Goal: Task Accomplishment & Management: Complete application form

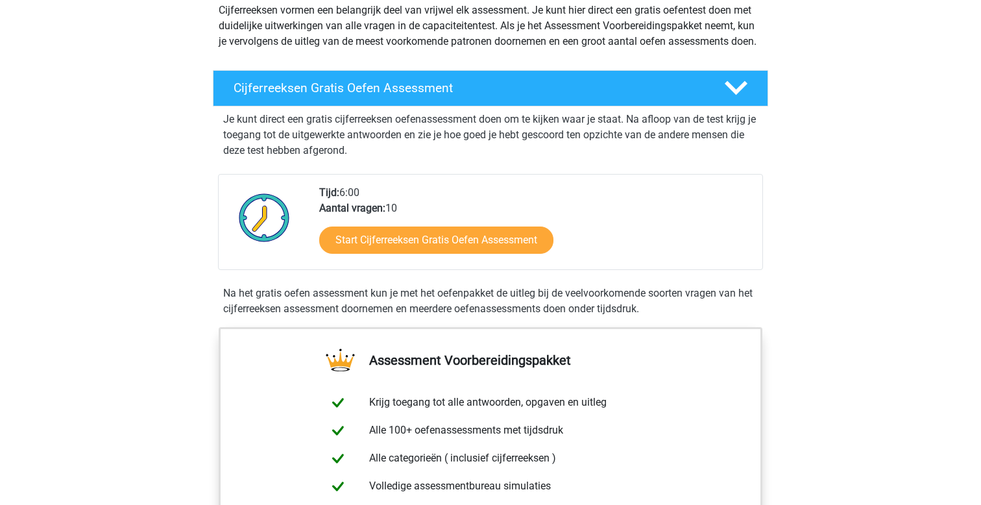
scroll to position [161, 0]
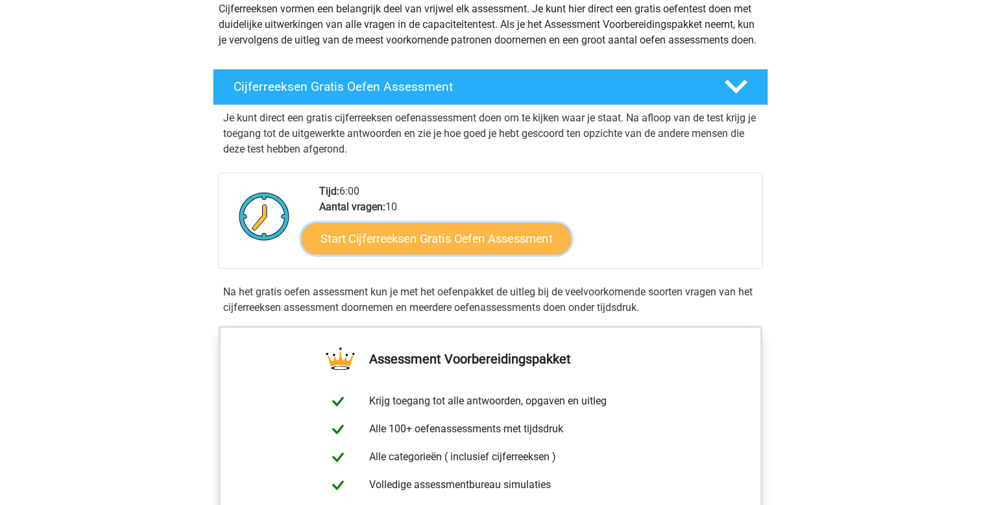
click at [372, 254] on link "Start Cijferreeksen Gratis Oefen Assessment" at bounding box center [436, 237] width 269 height 31
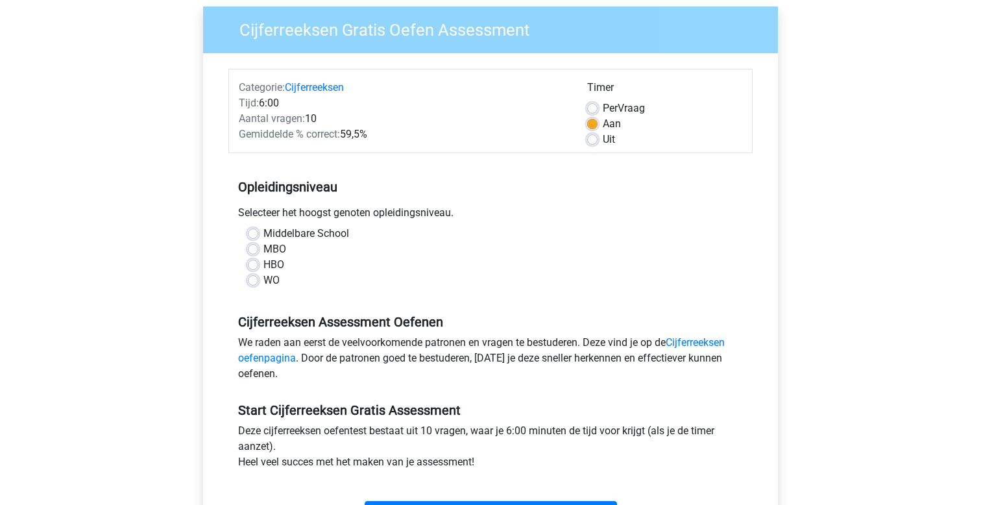
scroll to position [102, 0]
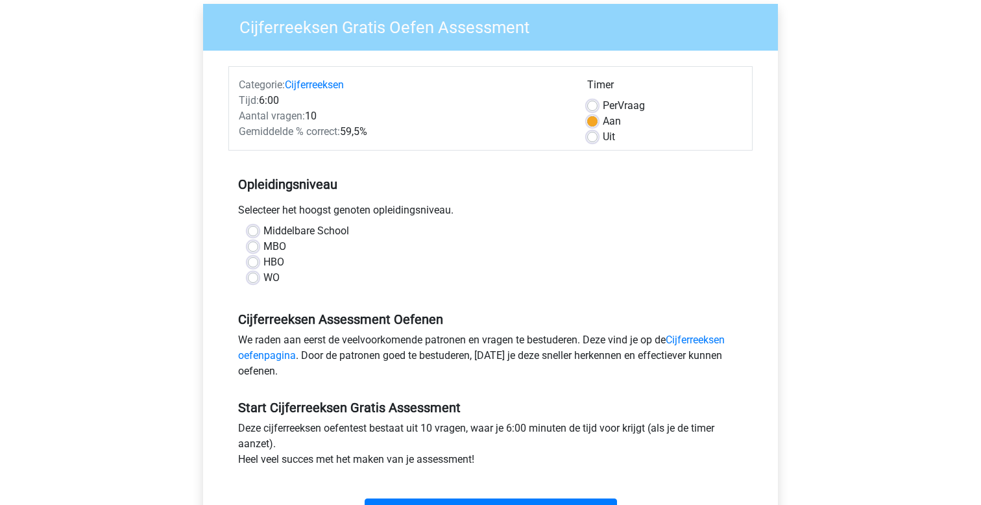
click at [263, 281] on label "WO" at bounding box center [271, 278] width 16 height 16
click at [251, 281] on input "WO" at bounding box center [253, 276] width 10 height 13
radio input "true"
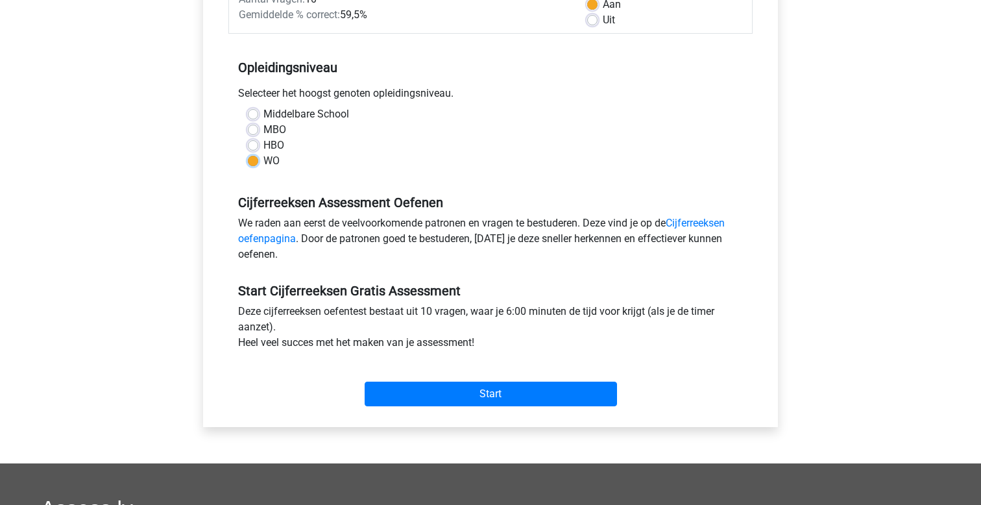
scroll to position [234, 0]
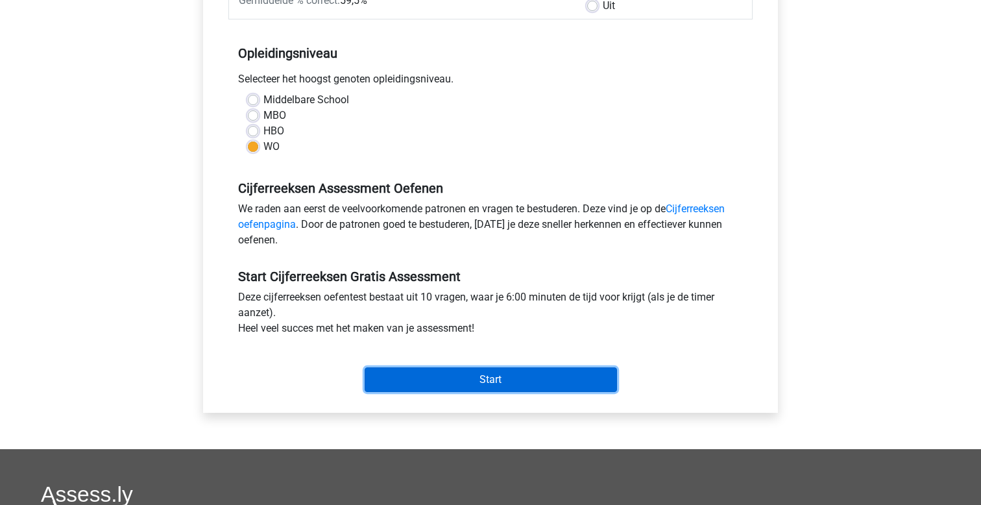
click at [477, 381] on input "Start" at bounding box center [491, 379] width 252 height 25
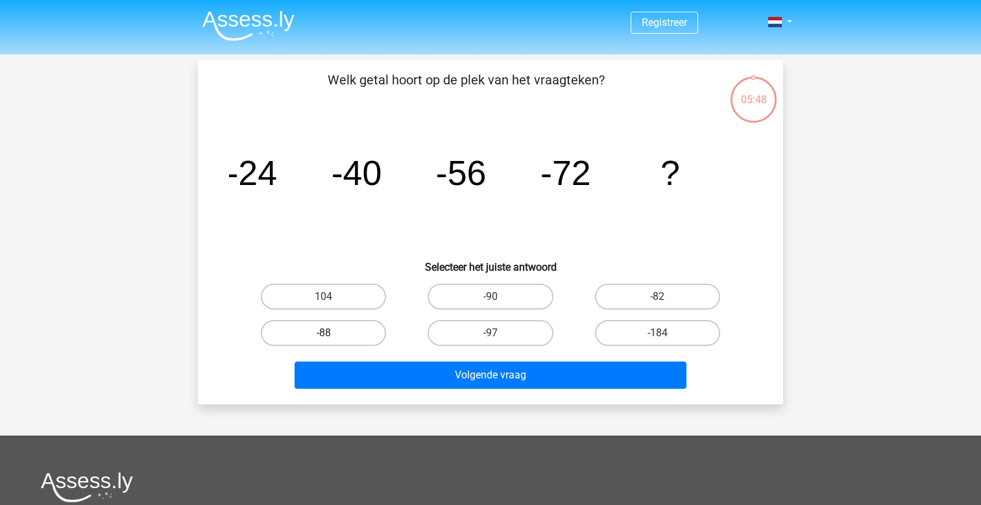
click at [336, 333] on label "-88" at bounding box center [323, 333] width 125 height 26
click at [332, 333] on input "-88" at bounding box center [328, 337] width 8 height 8
radio input "true"
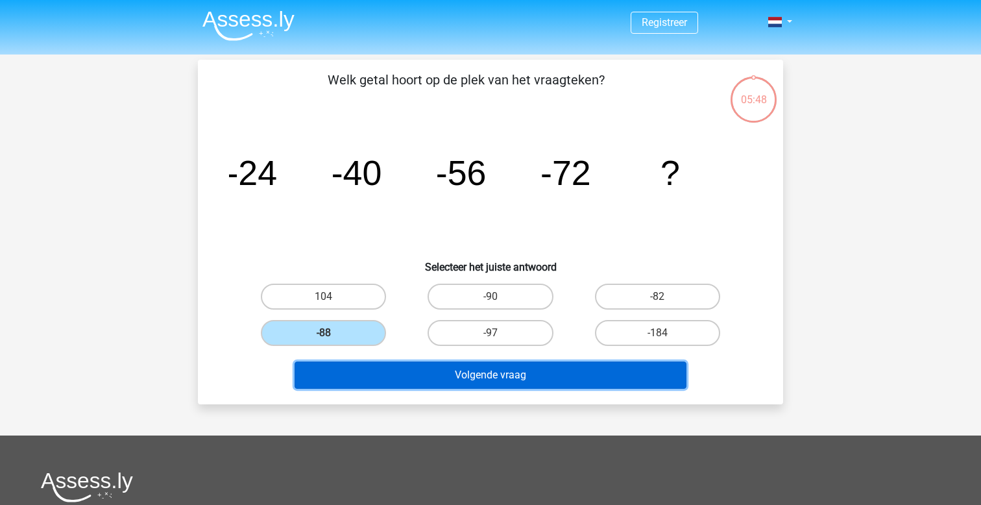
click at [511, 379] on button "Volgende vraag" at bounding box center [490, 374] width 392 height 27
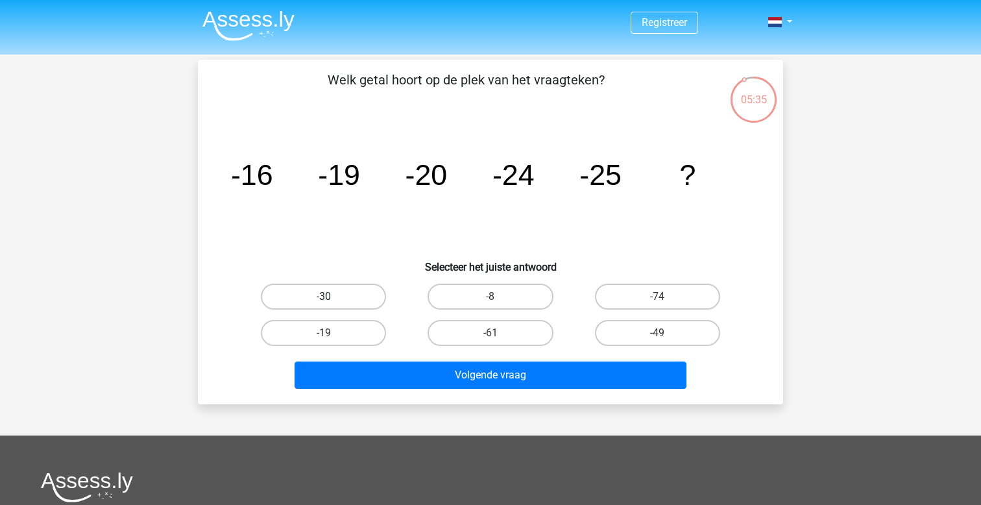
click at [359, 291] on label "-30" at bounding box center [323, 296] width 125 height 26
click at [332, 296] on input "-30" at bounding box center [328, 300] width 8 height 8
radio input "true"
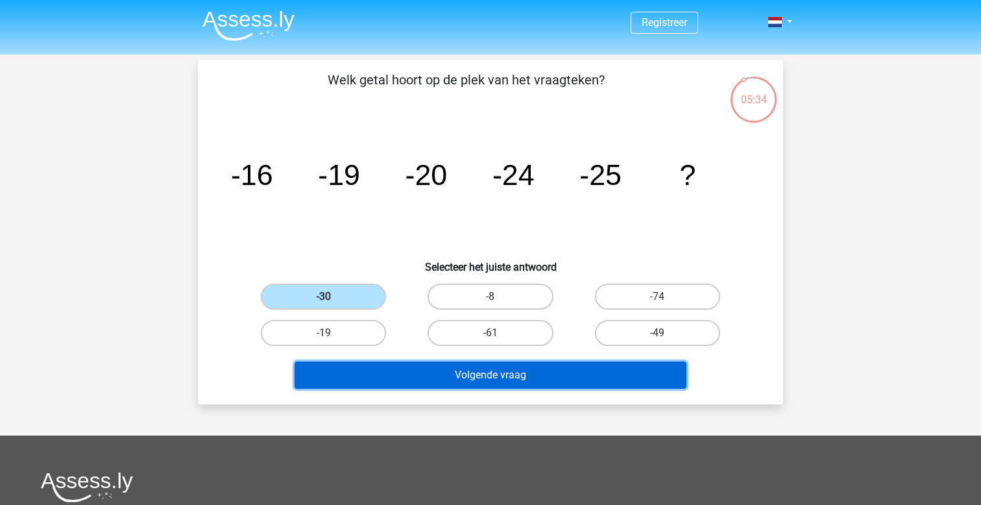
click at [512, 385] on button "Volgende vraag" at bounding box center [490, 374] width 392 height 27
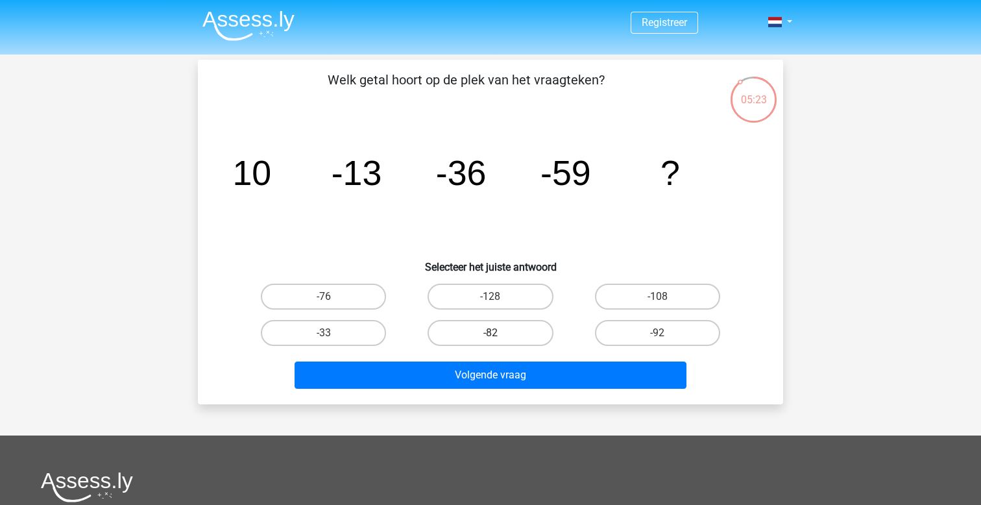
click at [505, 335] on label "-82" at bounding box center [489, 333] width 125 height 26
click at [499, 335] on input "-82" at bounding box center [494, 337] width 8 height 8
radio input "true"
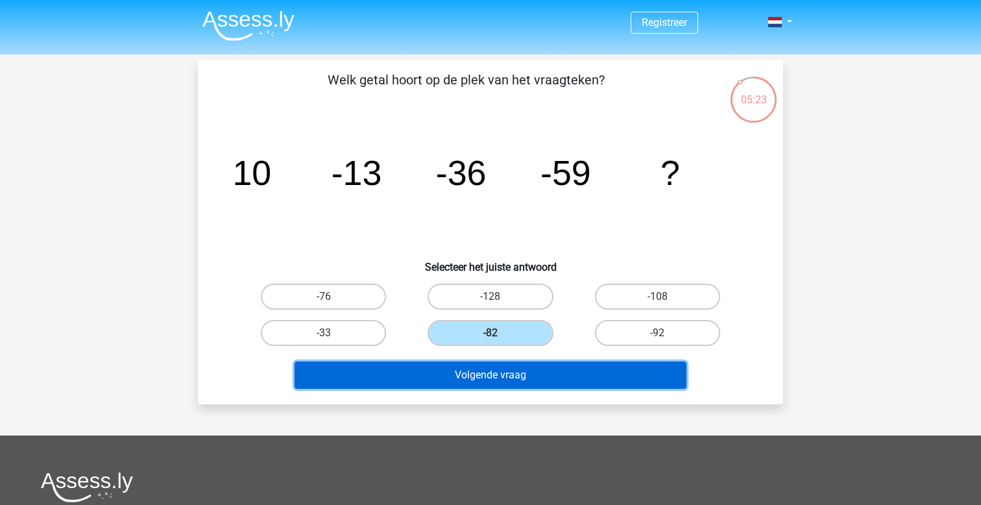
click at [505, 366] on button "Volgende vraag" at bounding box center [490, 374] width 392 height 27
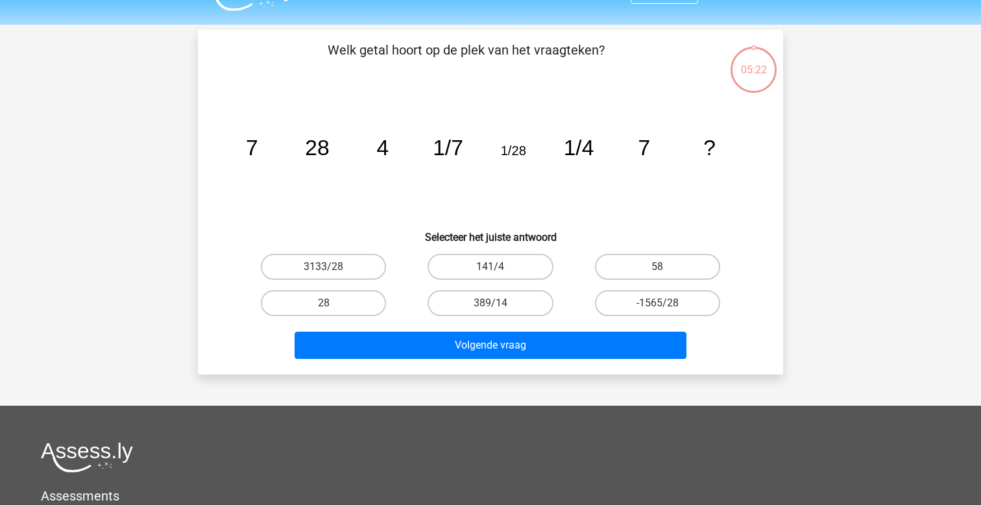
scroll to position [27, 0]
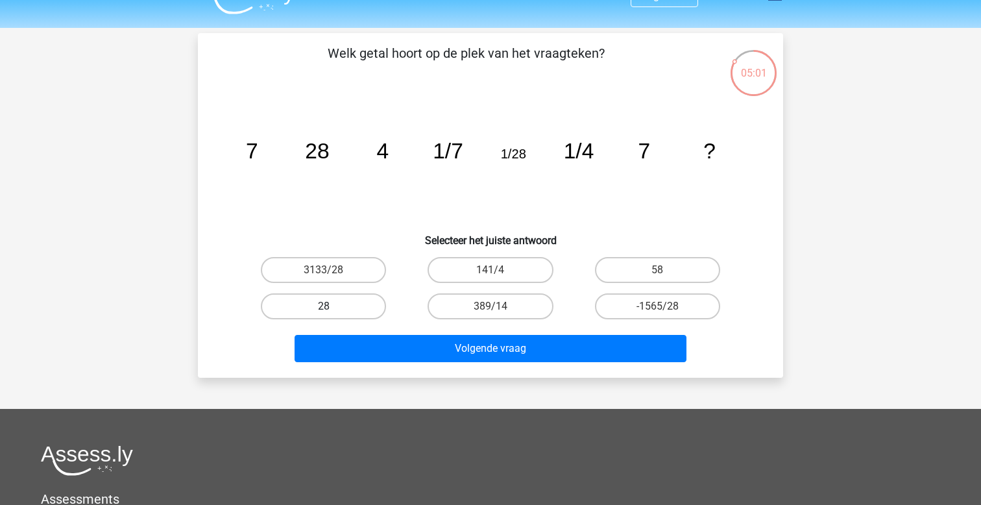
click at [363, 309] on label "28" at bounding box center [323, 306] width 125 height 26
click at [332, 309] on input "28" at bounding box center [328, 310] width 8 height 8
radio input "true"
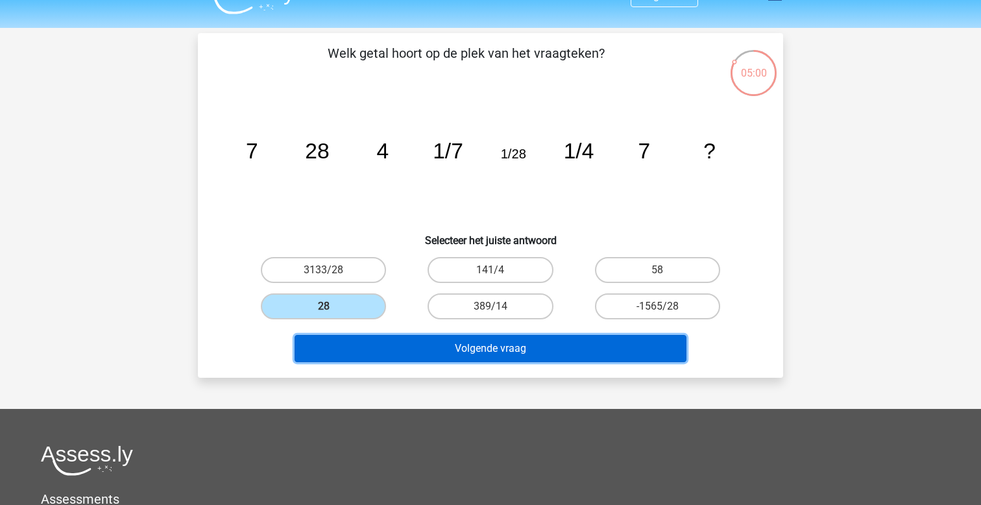
click at [487, 348] on button "Volgende vraag" at bounding box center [490, 348] width 392 height 27
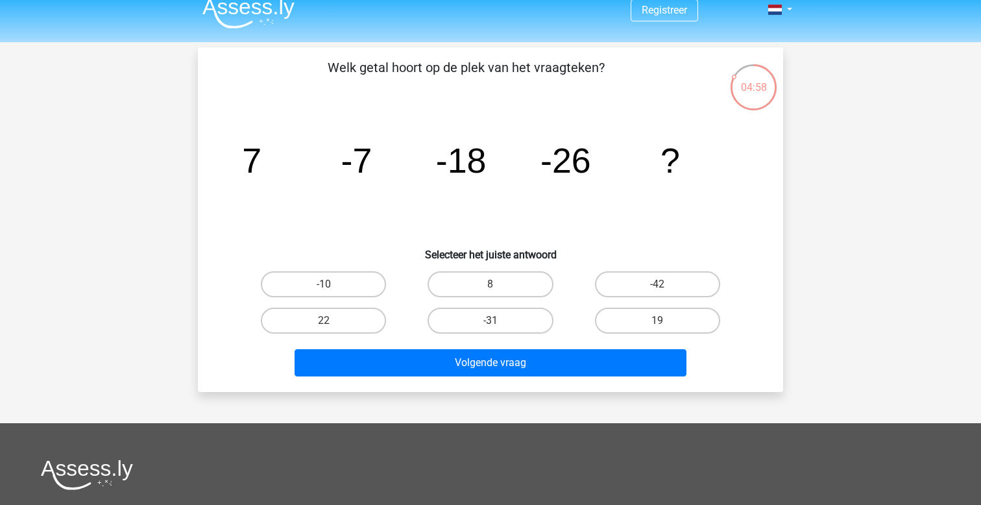
scroll to position [0, 0]
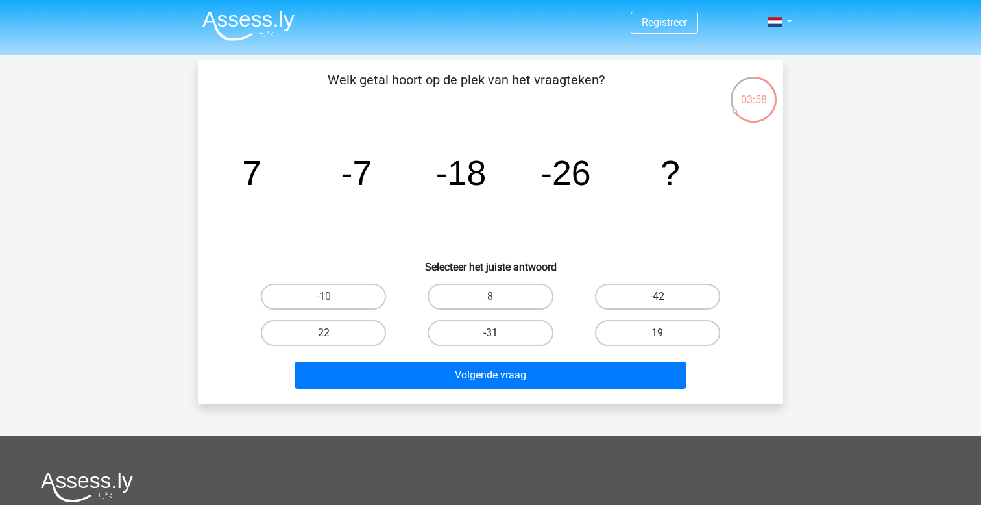
click at [518, 340] on label "-31" at bounding box center [489, 333] width 125 height 26
click at [499, 340] on input "-31" at bounding box center [494, 337] width 8 height 8
radio input "true"
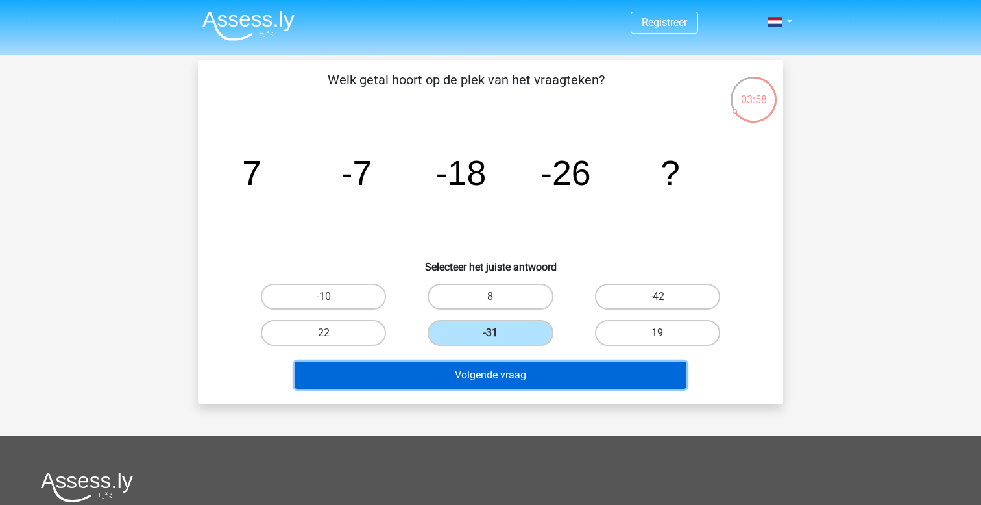
click at [531, 387] on button "Volgende vraag" at bounding box center [490, 374] width 392 height 27
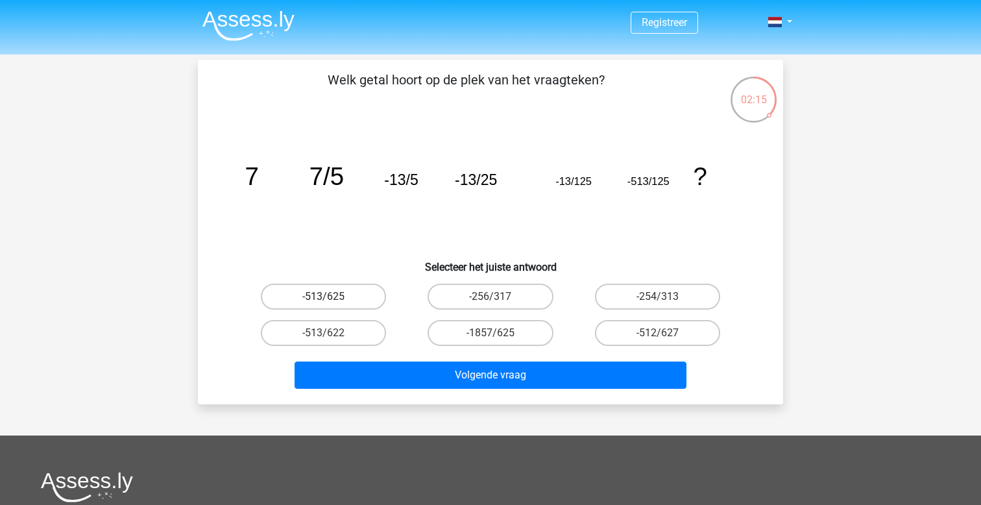
click at [352, 296] on label "-513/625" at bounding box center [323, 296] width 125 height 26
click at [332, 296] on input "-513/625" at bounding box center [328, 300] width 8 height 8
radio input "true"
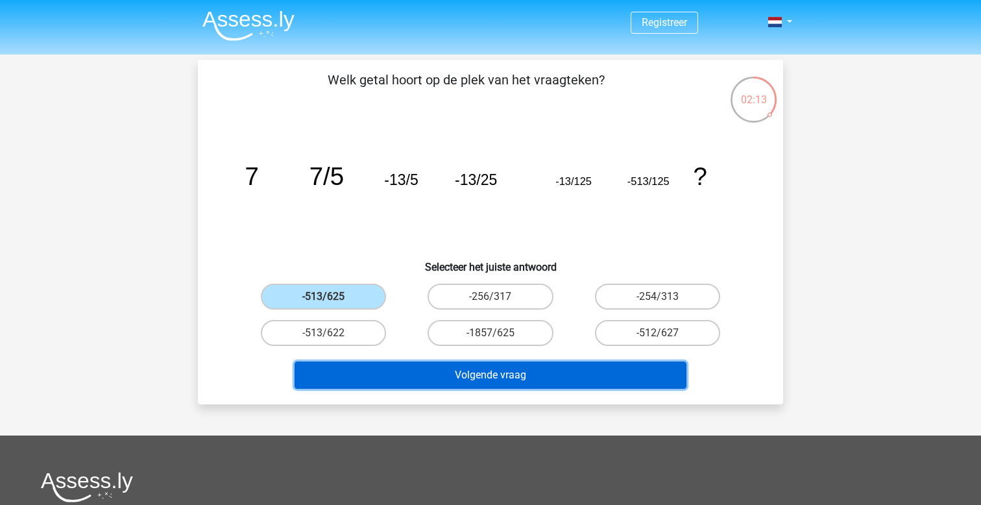
click at [523, 375] on button "Volgende vraag" at bounding box center [490, 374] width 392 height 27
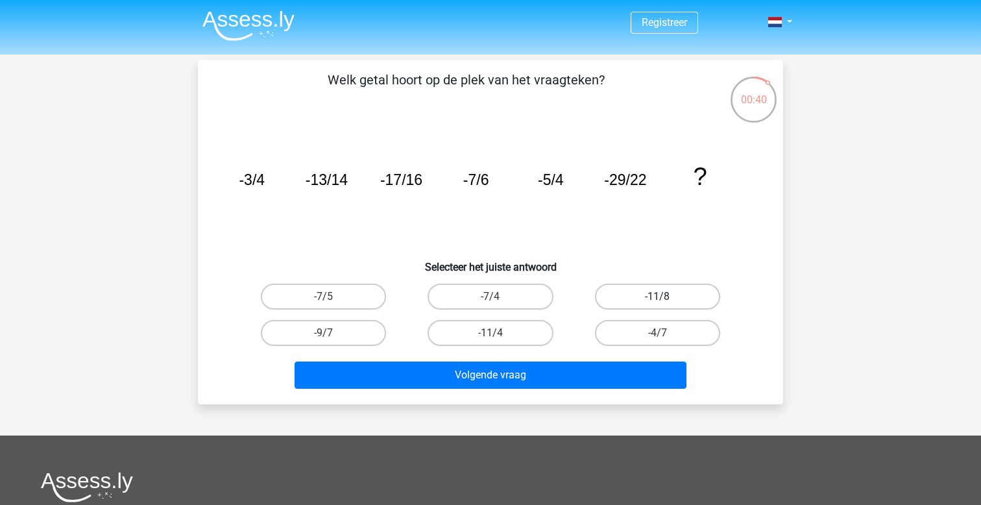
click at [693, 296] on label "-11/8" at bounding box center [657, 296] width 125 height 26
click at [666, 296] on input "-11/8" at bounding box center [661, 300] width 8 height 8
radio input "true"
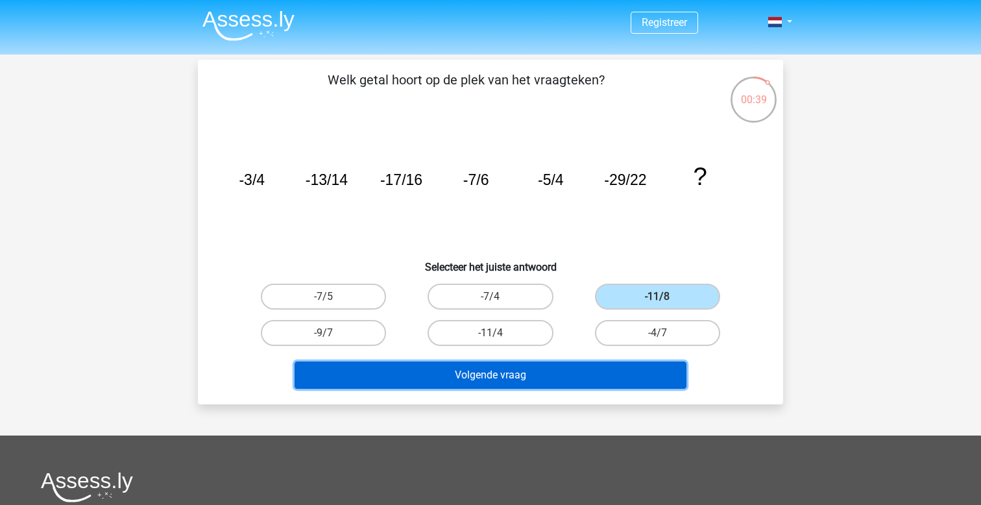
click at [530, 381] on button "Volgende vraag" at bounding box center [490, 374] width 392 height 27
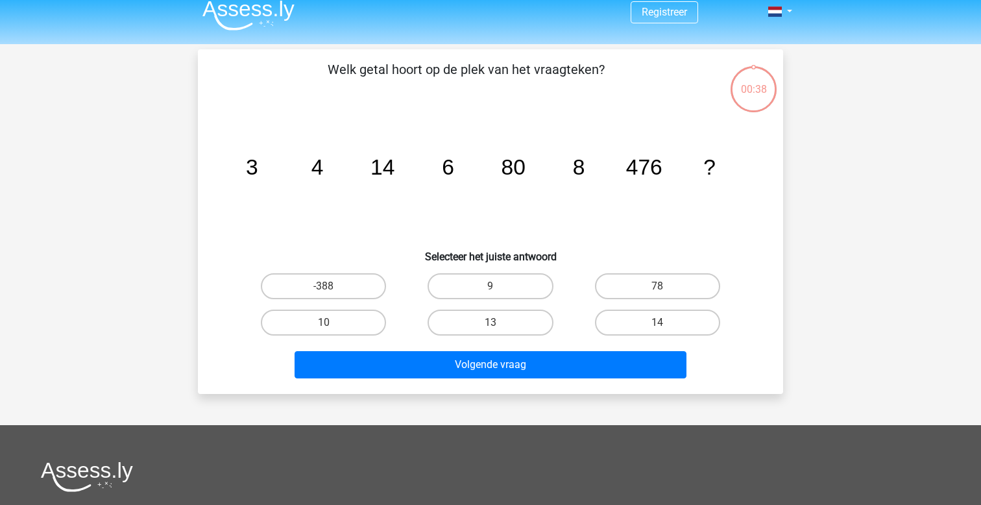
scroll to position [9, 0]
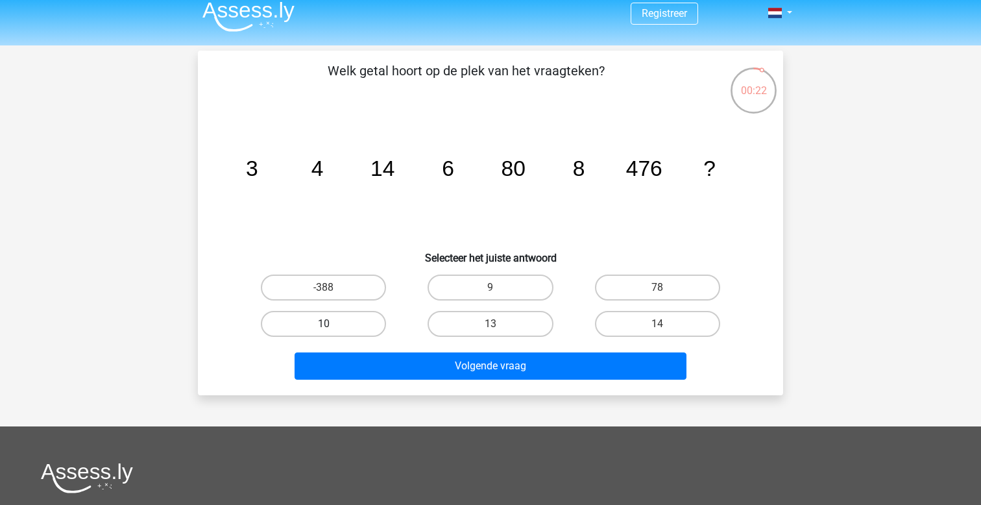
click at [348, 321] on label "10" at bounding box center [323, 324] width 125 height 26
click at [332, 324] on input "10" at bounding box center [328, 328] width 8 height 8
radio input "true"
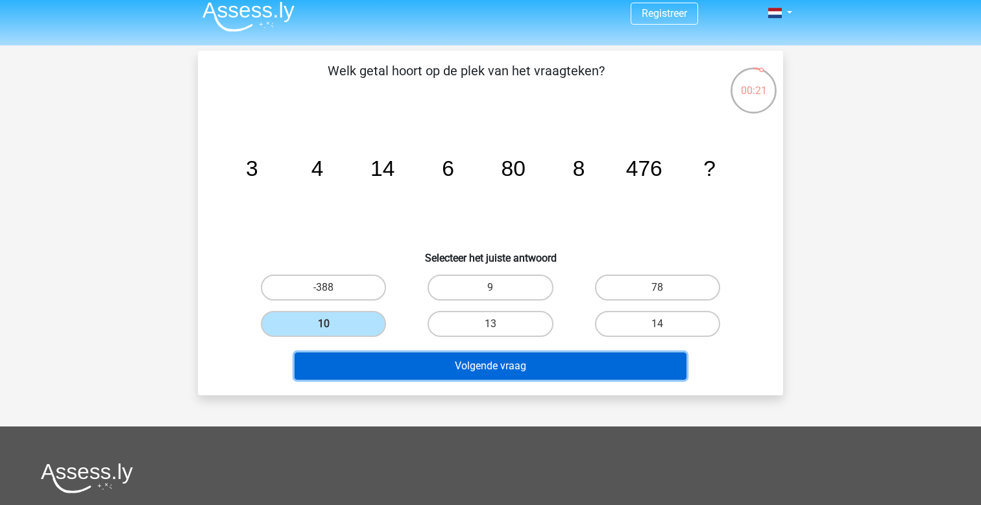
click at [502, 378] on button "Volgende vraag" at bounding box center [490, 365] width 392 height 27
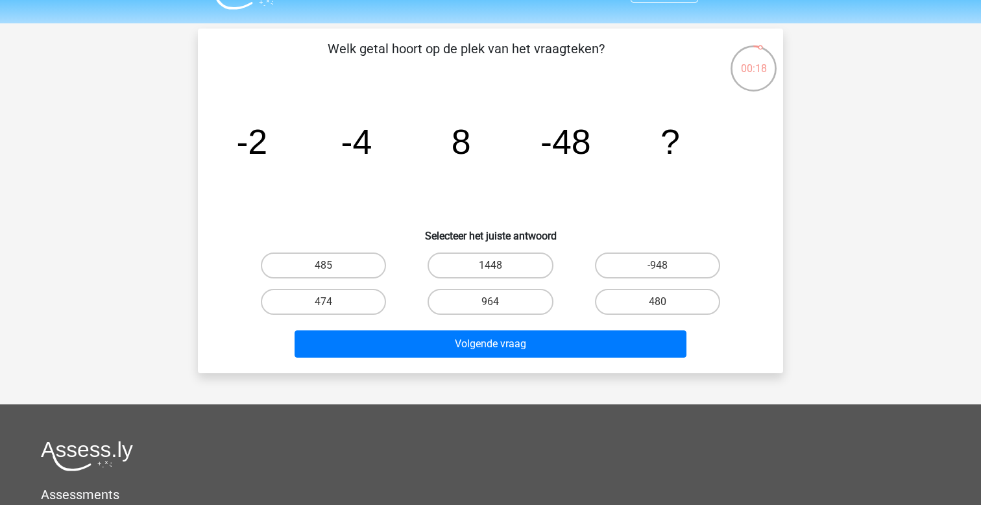
scroll to position [32, 0]
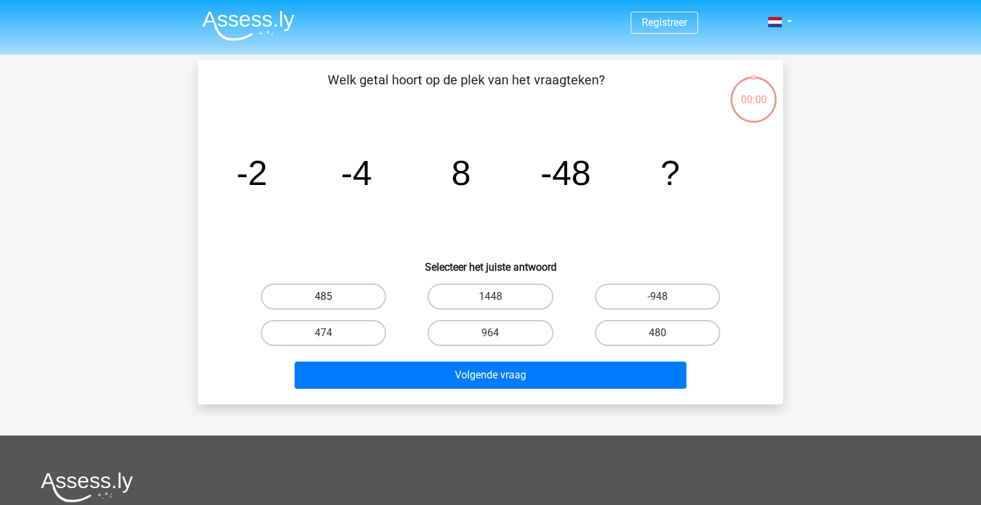
scroll to position [32, 0]
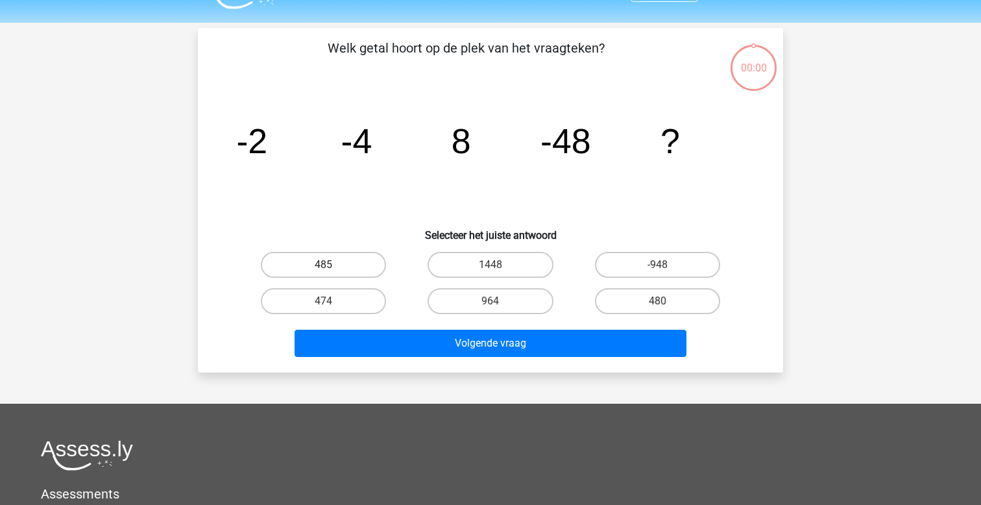
click at [355, 263] on label "485" at bounding box center [323, 265] width 125 height 26
click at [332, 265] on input "485" at bounding box center [328, 269] width 8 height 8
radio input "true"
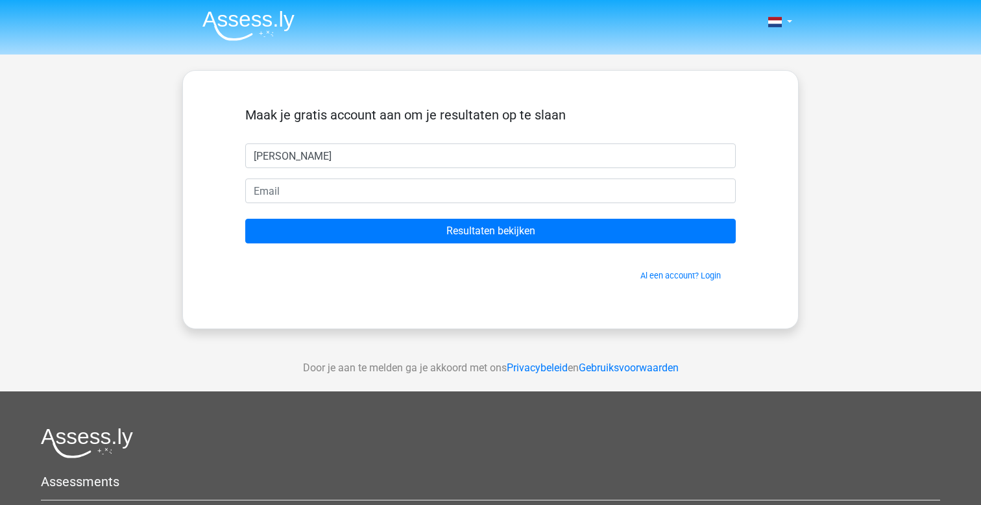
type input "[PERSON_NAME]"
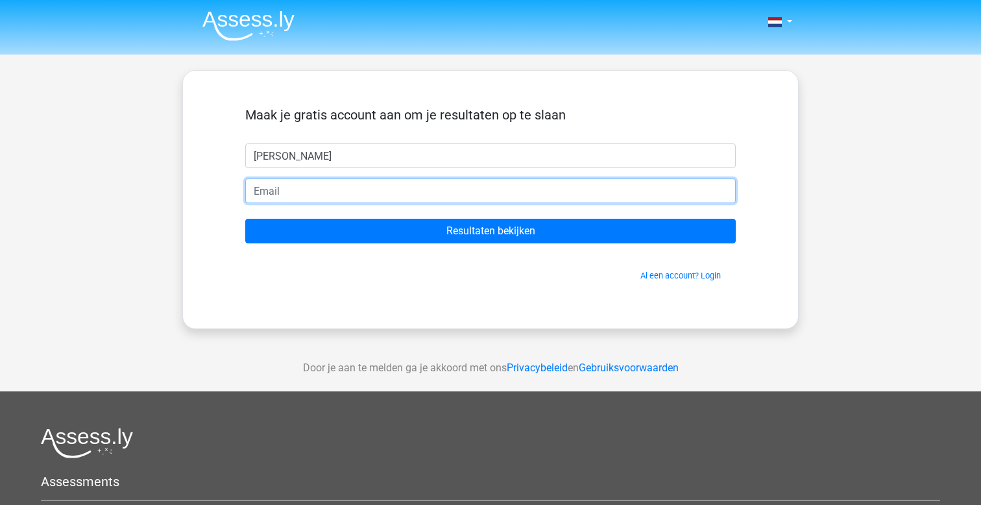
click at [329, 195] on input "email" at bounding box center [490, 190] width 490 height 25
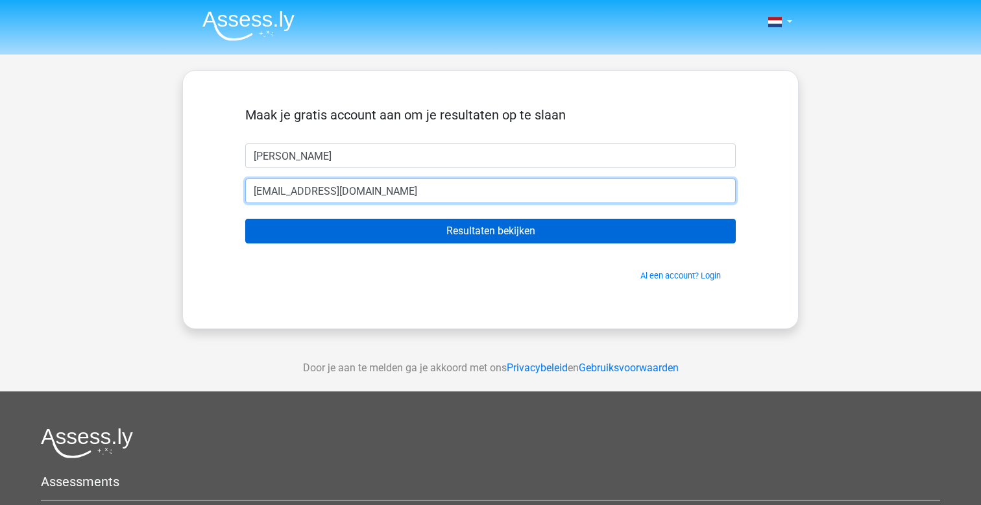
type input "[EMAIL_ADDRESS][DOMAIN_NAME]"
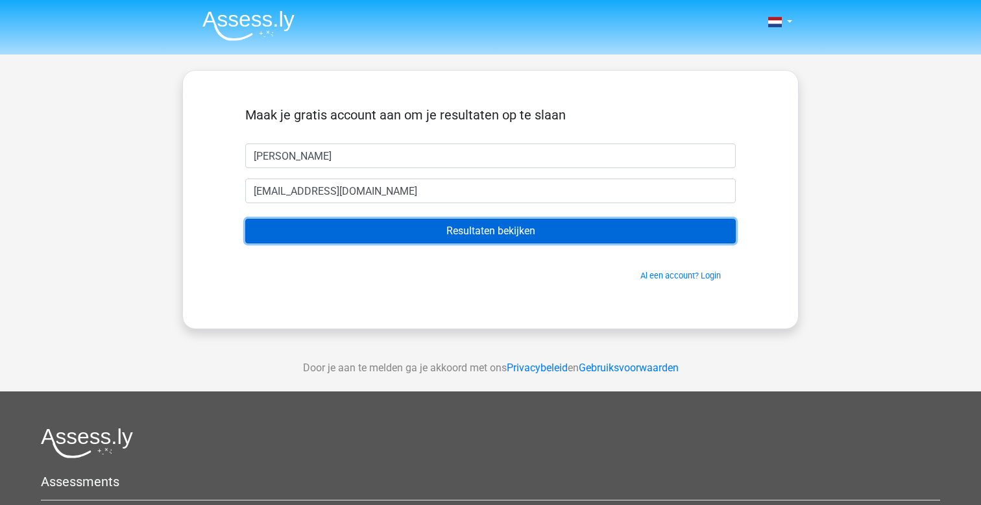
click at [526, 228] on input "Resultaten bekijken" at bounding box center [490, 231] width 490 height 25
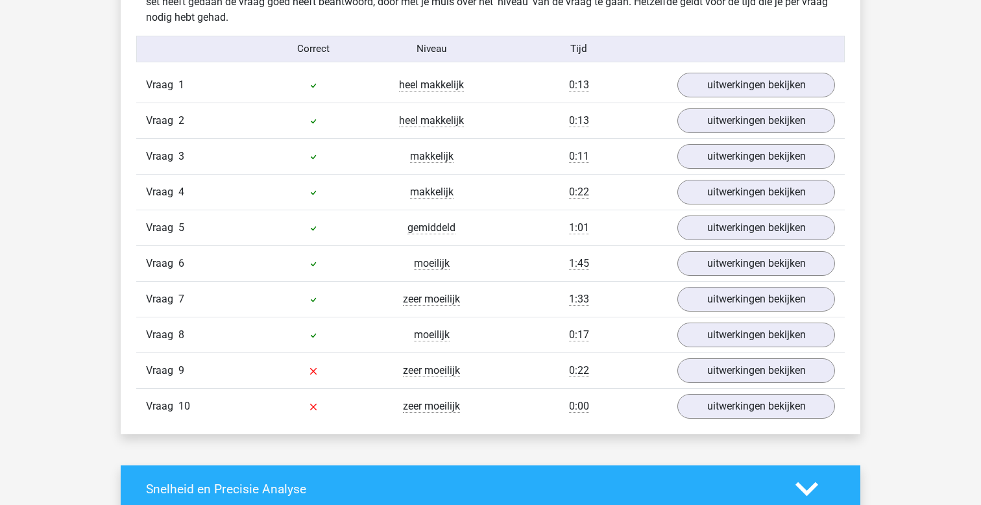
scroll to position [1055, 0]
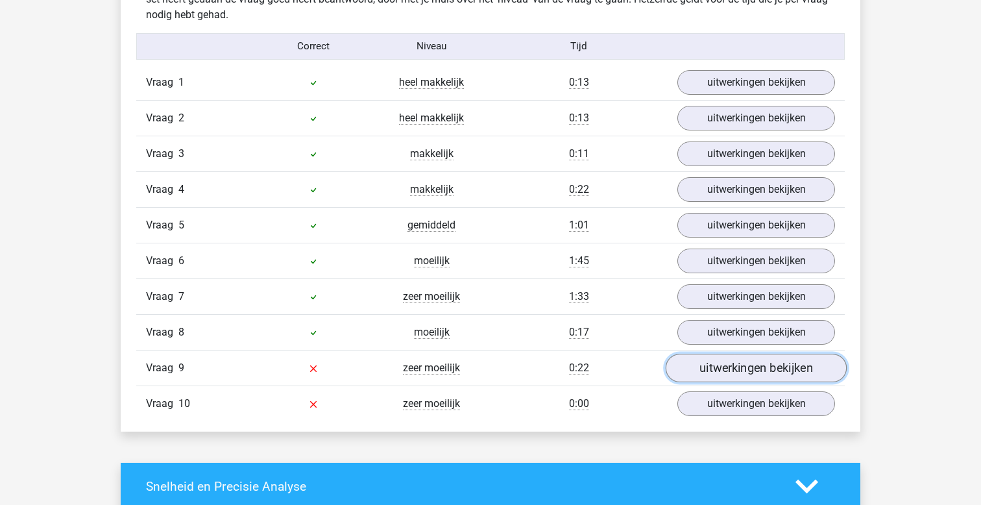
click at [740, 374] on link "uitwerkingen bekijken" at bounding box center [756, 368] width 181 height 29
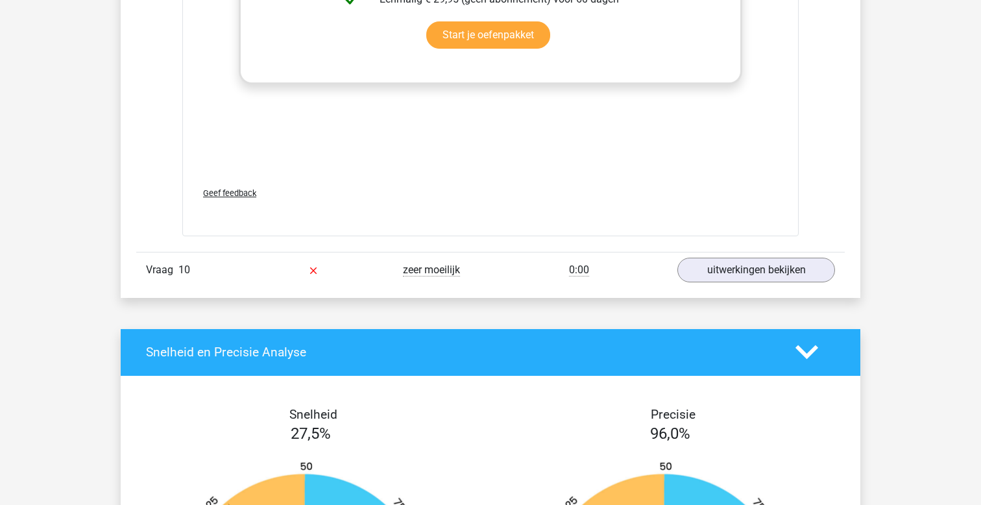
scroll to position [1988, 0]
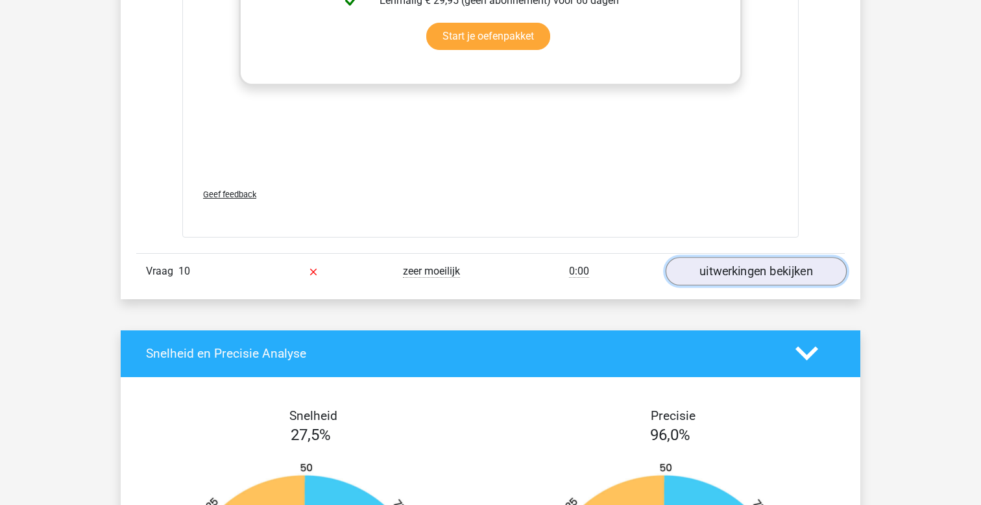
click at [713, 277] on link "uitwerkingen bekijken" at bounding box center [756, 271] width 181 height 29
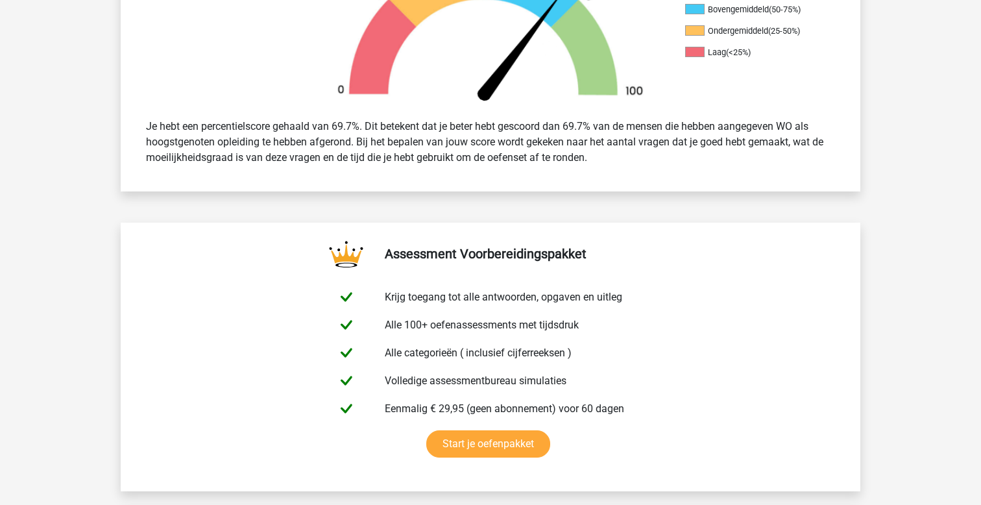
scroll to position [0, 0]
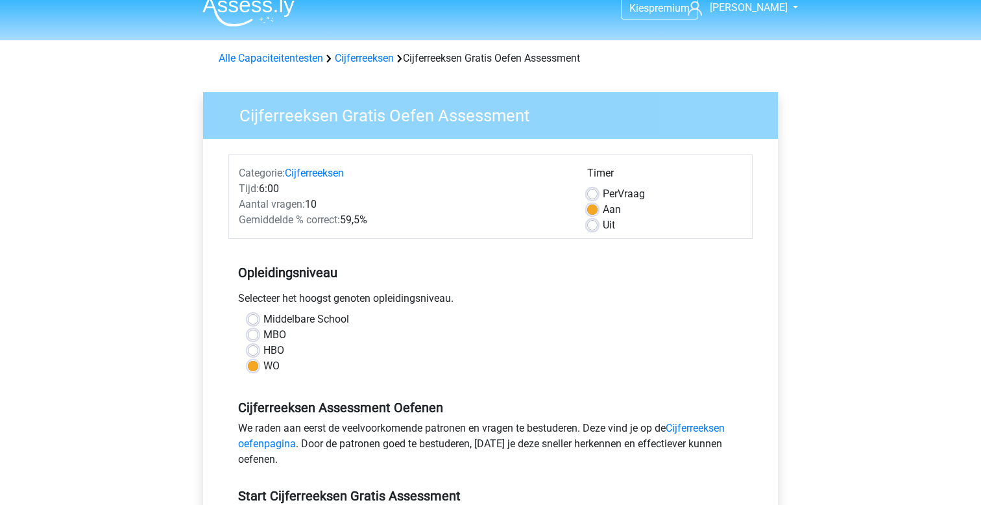
scroll to position [13, 0]
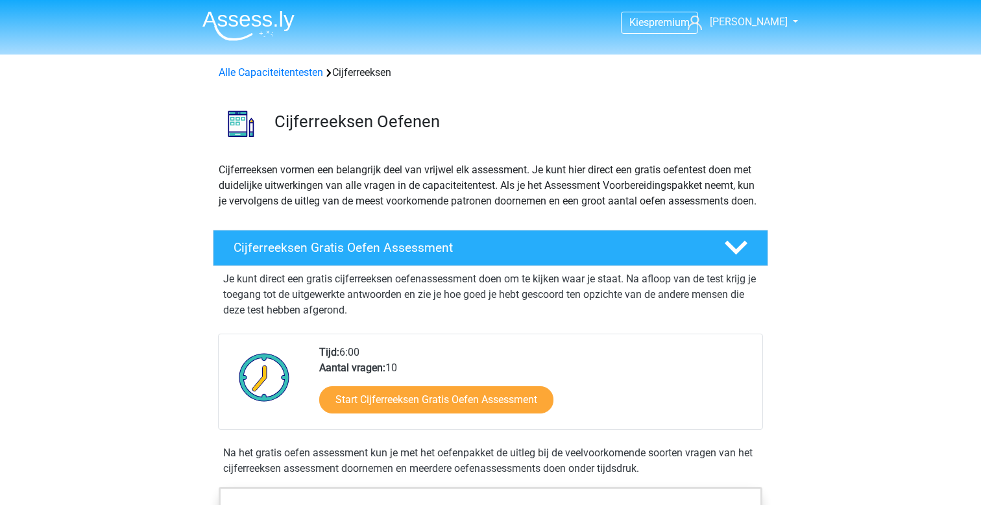
scroll to position [161, 0]
